Goal: Complete application form

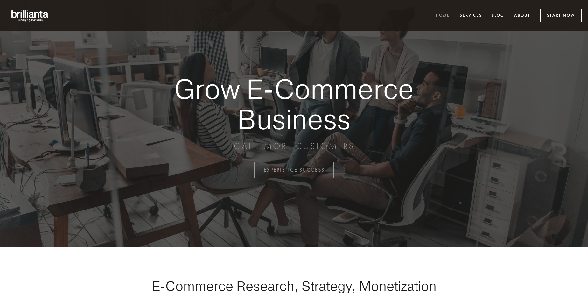
scroll to position [1667, 0]
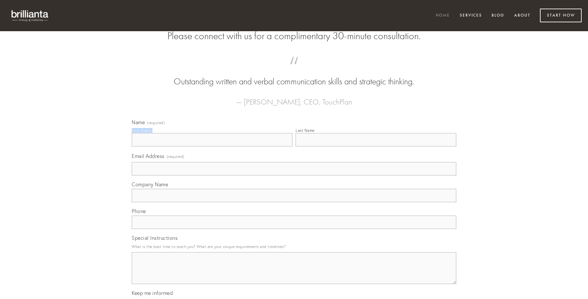
type input "[PERSON_NAME]"
click at [376, 146] on input "Last Name" at bounding box center [375, 139] width 161 height 13
type input "[PERSON_NAME]"
click at [294, 175] on input "Email Address (required)" at bounding box center [294, 168] width 324 height 13
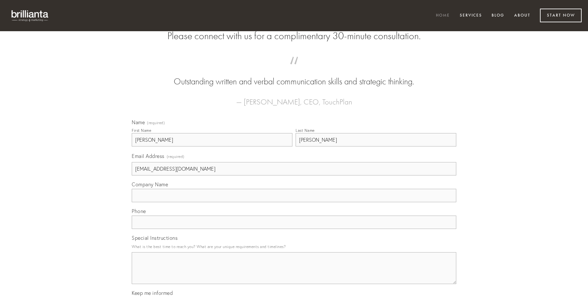
type input "[EMAIL_ADDRESS][DOMAIN_NAME]"
click at [294, 202] on input "Company Name" at bounding box center [294, 195] width 324 height 13
type input "ex"
click at [294, 229] on input "text" at bounding box center [294, 221] width 324 height 13
click at [294, 273] on textarea "Special Instructions" at bounding box center [294, 268] width 324 height 32
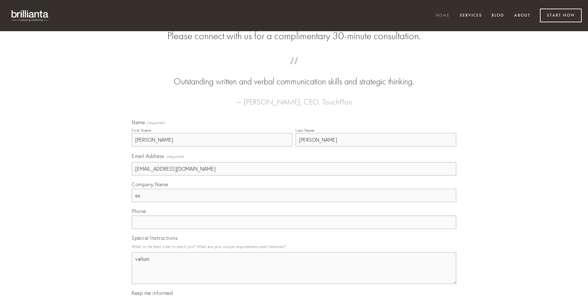
type textarea "vallum"
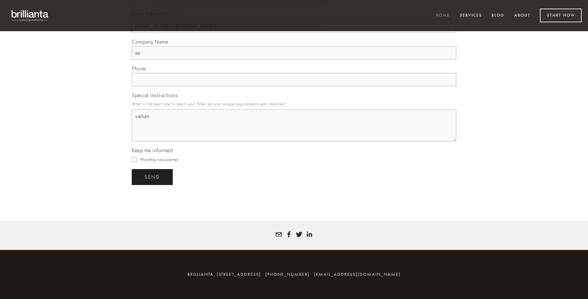
click at [153, 176] on span "send" at bounding box center [152, 177] width 16 height 6
